Goal: Task Accomplishment & Management: Use online tool/utility

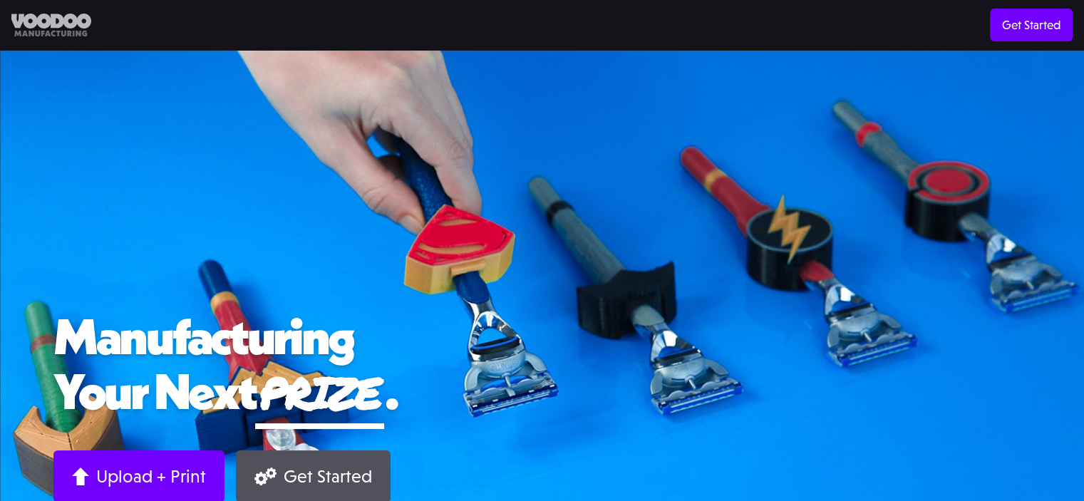
click at [71, 23] on img at bounding box center [51, 26] width 80 height 24
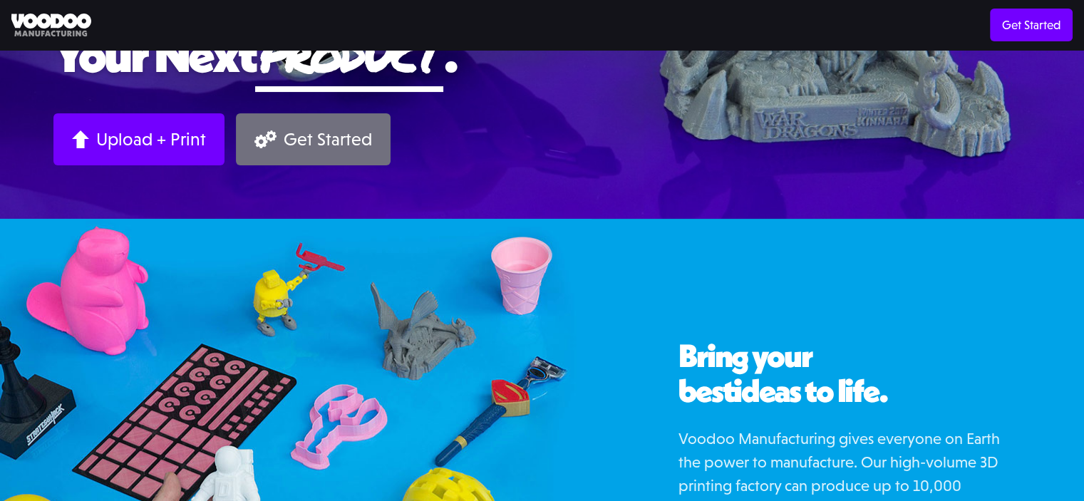
scroll to position [285, 0]
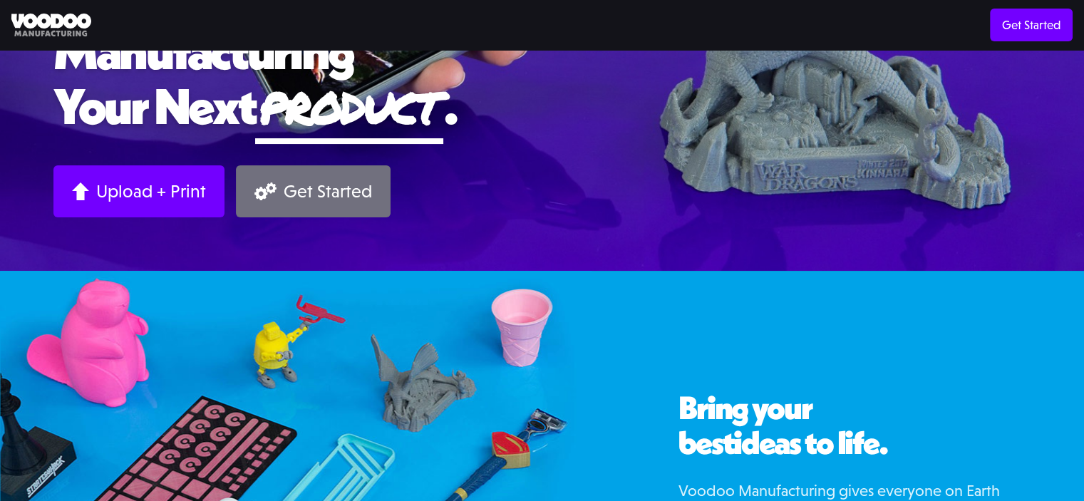
click at [319, 195] on div "Get Started" at bounding box center [328, 191] width 88 height 22
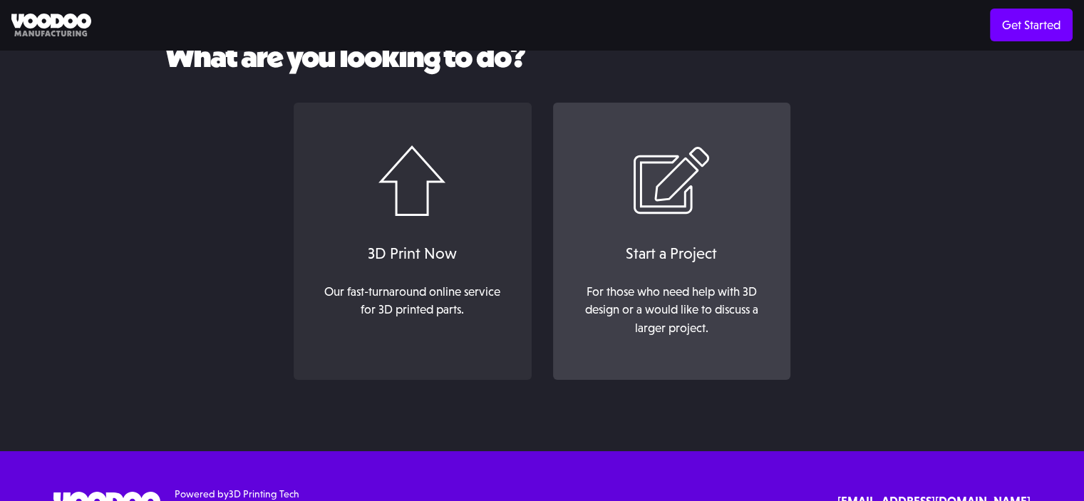
scroll to position [116, 0]
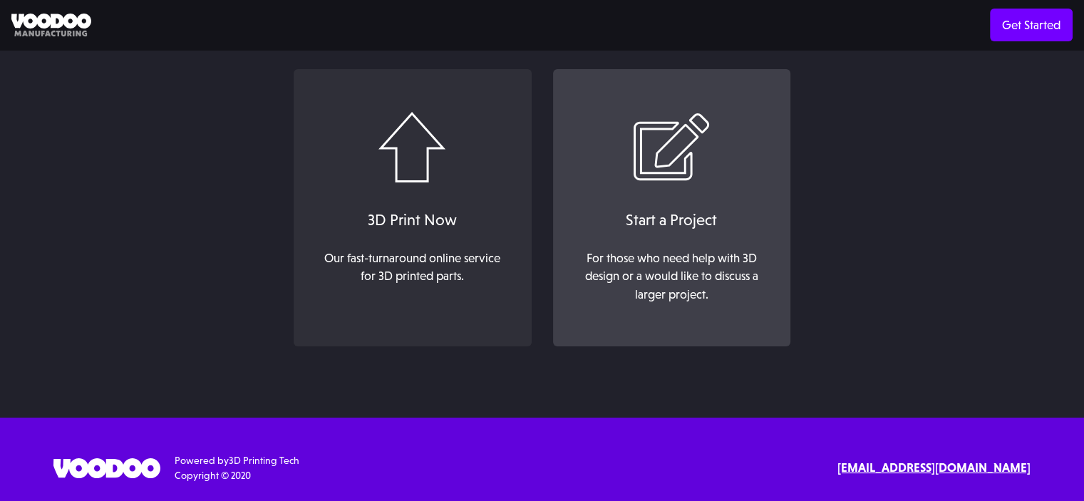
click at [659, 239] on link "Start a Project For those who need help with 3D design or a would like to discu…" at bounding box center [671, 208] width 237 height 278
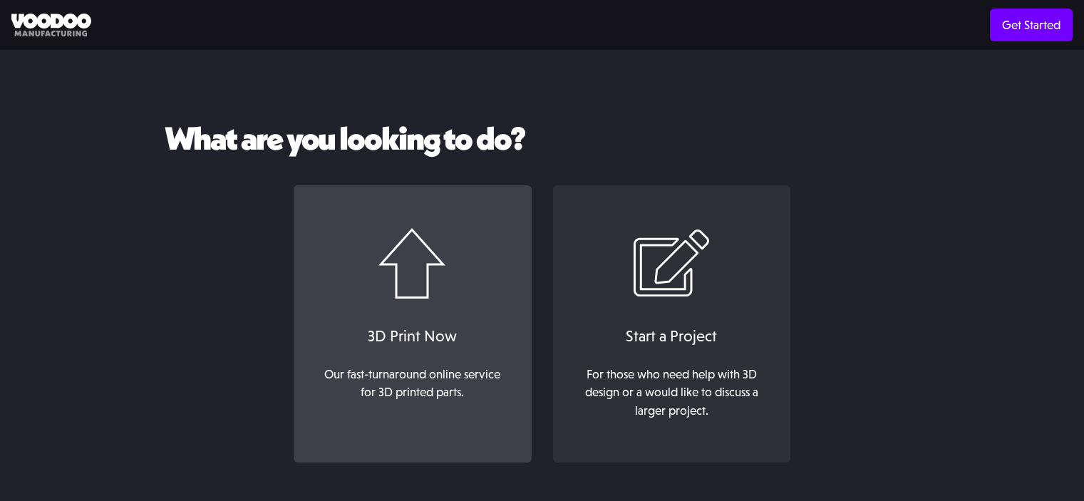
scroll to position [116, 0]
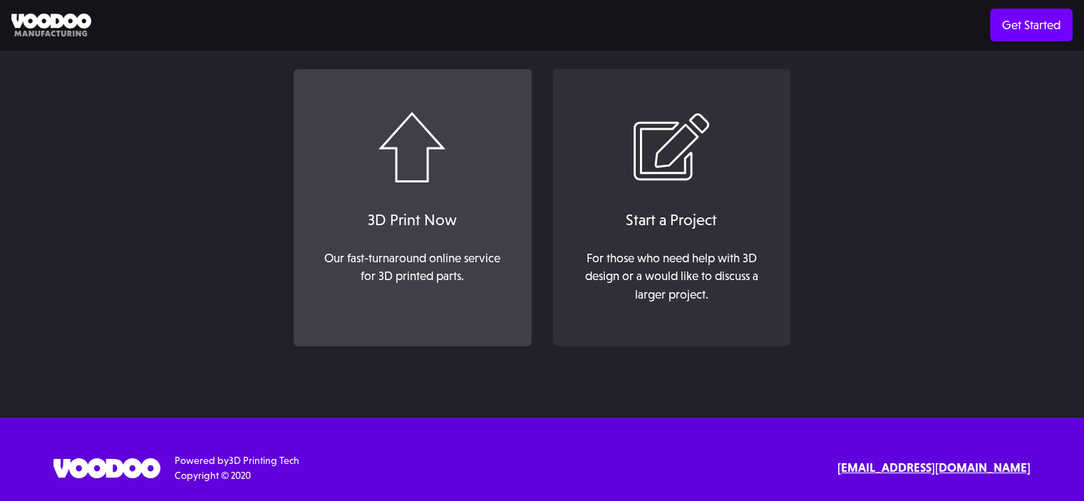
click at [465, 222] on div "3D Print Now" at bounding box center [412, 220] width 209 height 24
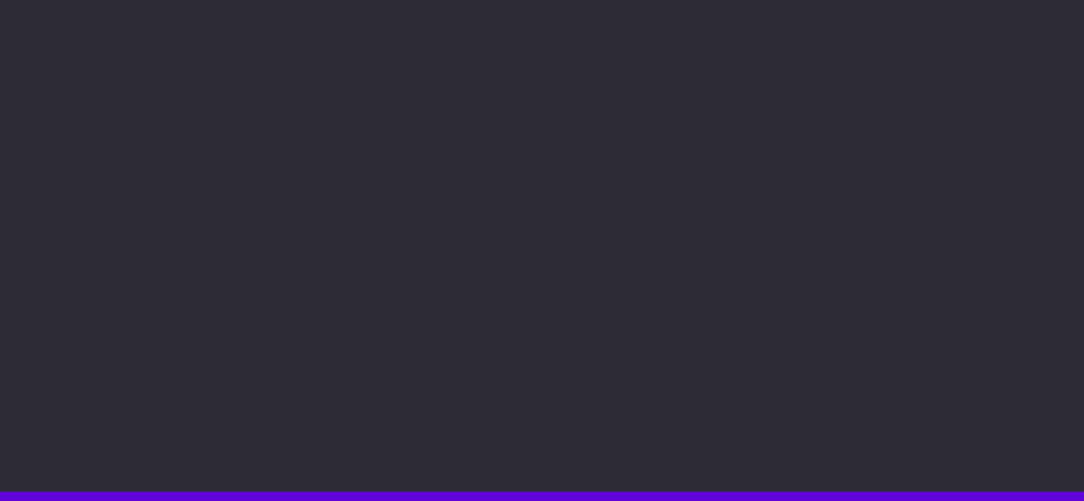
scroll to position [143, 0]
